Goal: Task Accomplishment & Management: Complete application form

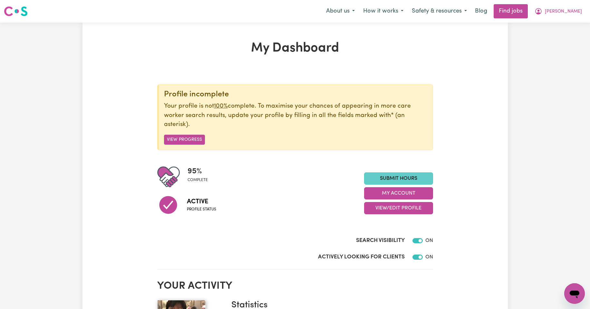
click at [402, 179] on link "Submit Hours" at bounding box center [398, 178] width 69 height 12
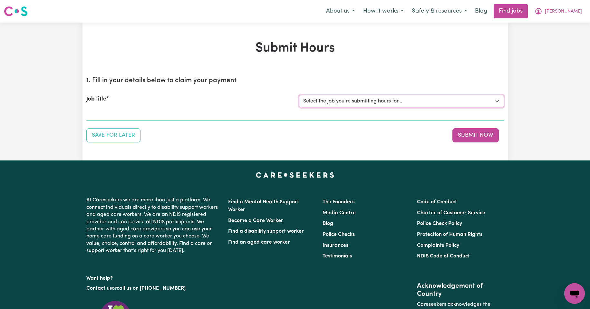
click at [497, 101] on select "Select the job you're submitting hours for... [Kishore Hands Of Care] Support W…" at bounding box center [401, 101] width 205 height 12
select select "13898"
click at [299, 95] on select "Select the job you're submitting hours for... [Kishore Hands Of Care] Support W…" at bounding box center [401, 101] width 205 height 12
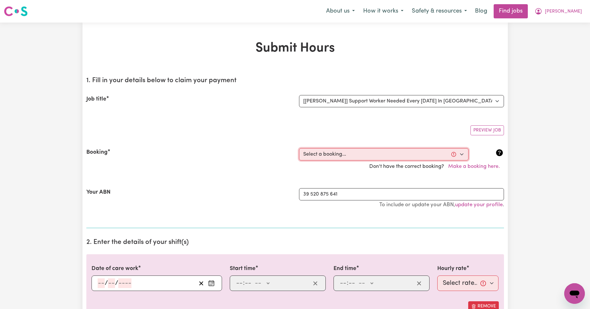
click at [461, 154] on select "Select a booking... [DATE] 11:30am to 02:00pm (RECURRING) [DATE] 11:30am to 02:…" at bounding box center [383, 154] width 169 height 12
select select "335178"
click at [299, 148] on select "Select a booking... [DATE] 11:30am to 02:00pm (RECURRING) [DATE] 11:30am to 02:…" at bounding box center [383, 154] width 169 height 12
type input "[DATE]"
type input "5"
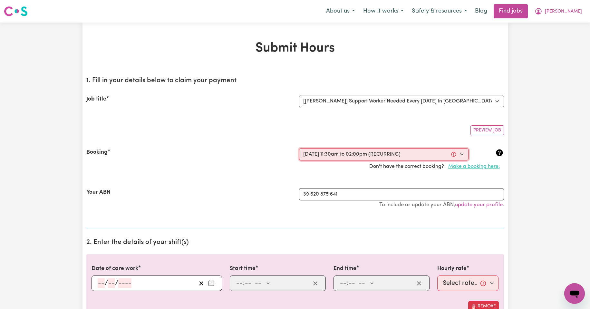
type input "8"
type input "2025"
type input "11:30"
type input "11"
type input "30"
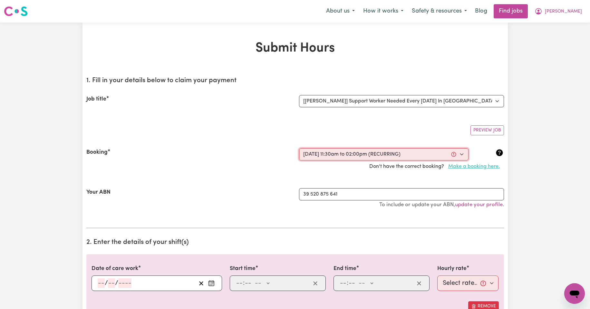
select select "am"
type input "14:00"
type input "2"
type input "0"
select select "pm"
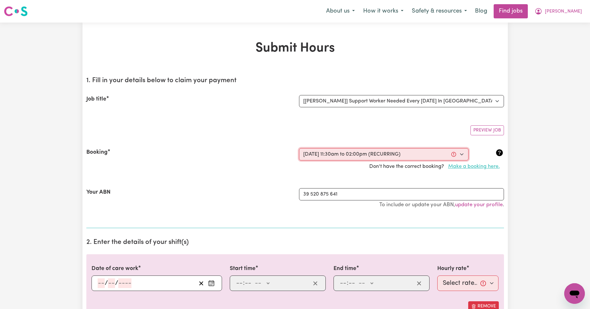
select select "44-Weekday"
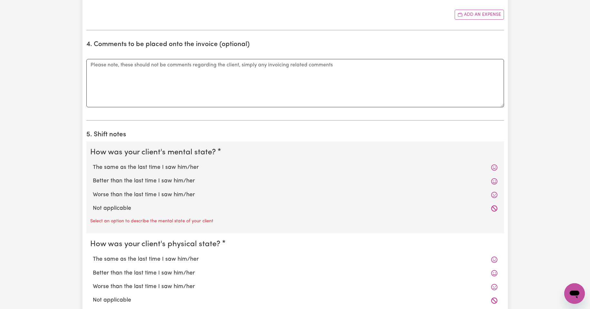
scroll to position [397, 0]
click at [175, 165] on label "The same as the last time I saw him/her" at bounding box center [295, 167] width 404 height 8
click at [93, 163] on input "The same as the last time I saw him/her" at bounding box center [92, 163] width 0 height 0
radio input "true"
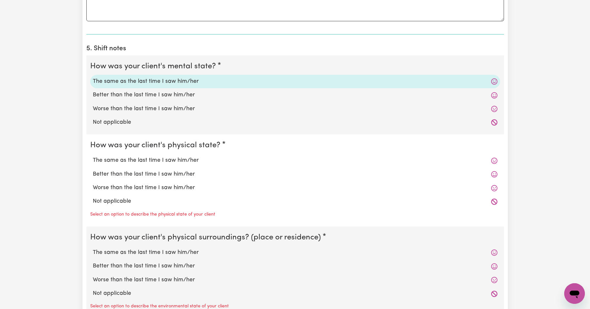
scroll to position [483, 0]
click at [164, 160] on label "The same as the last time I saw him/her" at bounding box center [295, 160] width 404 height 8
click at [93, 156] on input "The same as the last time I saw him/her" at bounding box center [92, 156] width 0 height 0
radio input "true"
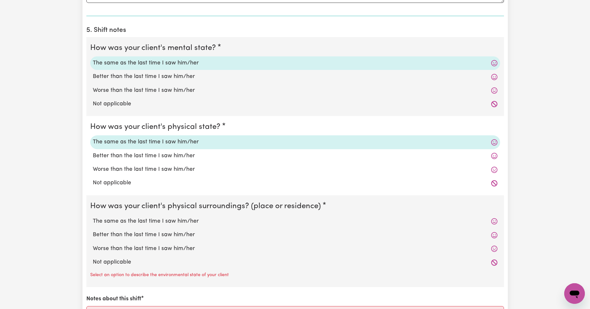
scroll to position [537, 0]
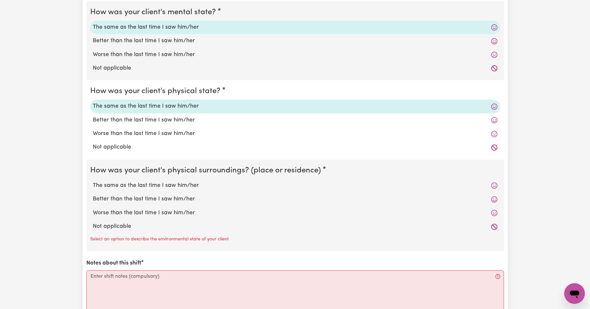
drag, startPoint x: 169, startPoint y: 184, endPoint x: 217, endPoint y: 186, distance: 48.6
click at [170, 184] on label "The same as the last time I saw him/her" at bounding box center [295, 185] width 404 height 8
click at [93, 181] on input "The same as the last time I saw him/her" at bounding box center [92, 181] width 0 height 0
radio input "true"
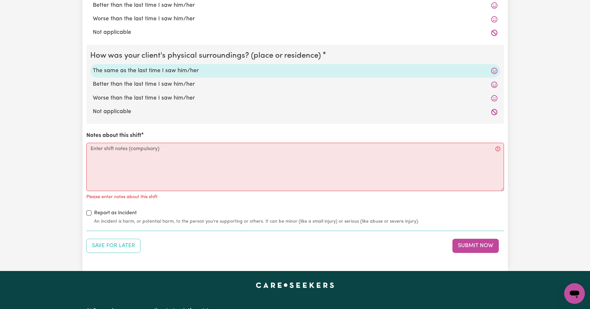
scroll to position [655, 0]
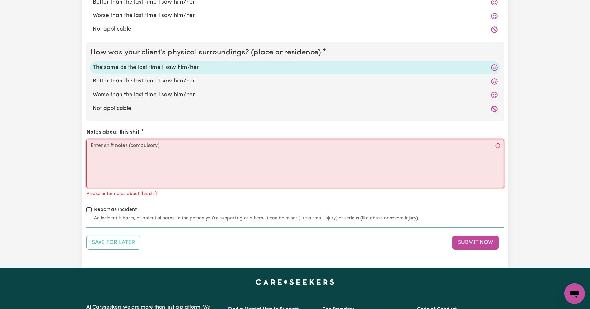
drag, startPoint x: 135, startPoint y: 149, endPoint x: 203, endPoint y: 155, distance: 69.1
click at [136, 149] on textarea "Notes about this shift" at bounding box center [294, 163] width 417 height 48
type textarea "D"
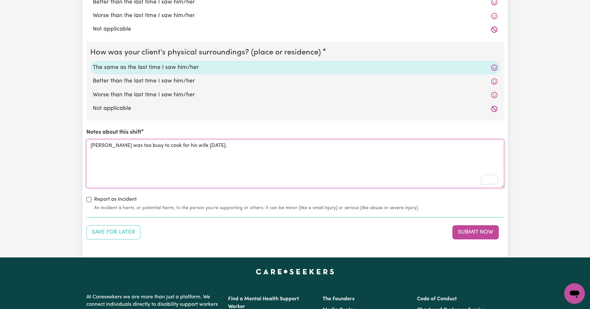
click at [214, 146] on textarea "[PERSON_NAME] was too busy to cook for his wife [DATE]." at bounding box center [294, 163] width 417 height 48
type textarea "[PERSON_NAME] looked a little busy [DATE], because there is a guest."
click at [469, 231] on button "Submit Now" at bounding box center [475, 232] width 46 height 14
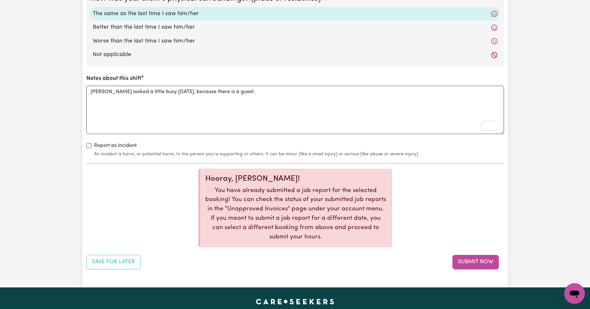
scroll to position [719, 0]
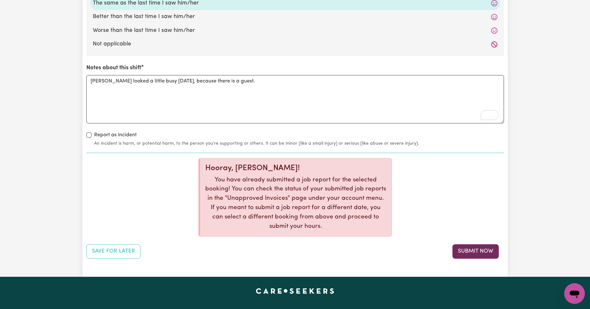
click at [470, 250] on button "Submit Now" at bounding box center [475, 251] width 46 height 14
